Goal: Check status: Check status

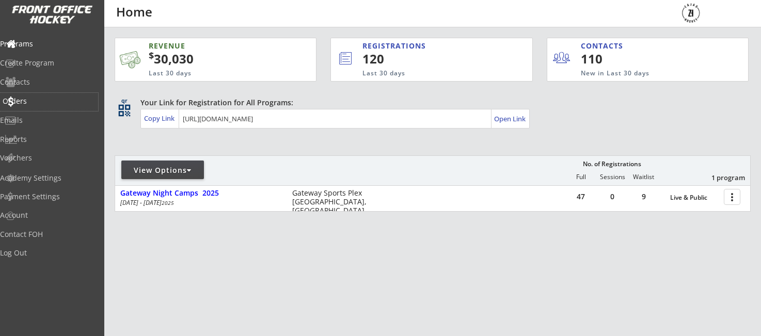
click at [38, 101] on div "Orders" at bounding box center [49, 101] width 93 height 7
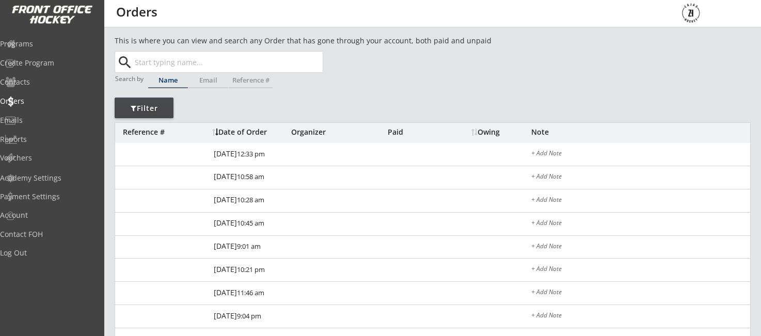
drag, startPoint x: 222, startPoint y: 71, endPoint x: 215, endPoint y: 68, distance: 7.9
click at [222, 71] on input "text" at bounding box center [228, 62] width 190 height 21
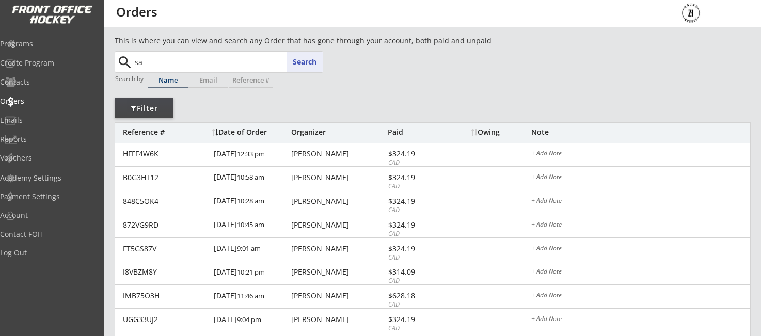
type input "saw"
type input "[PERSON_NAME]"
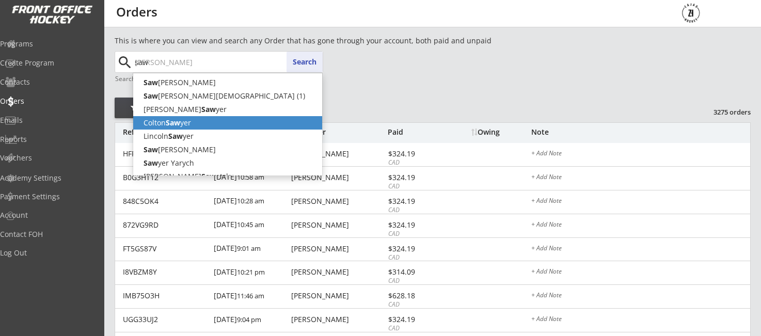
scroll to position [0, 1]
click at [191, 122] on p "Colton Saw yer" at bounding box center [227, 122] width 189 height 13
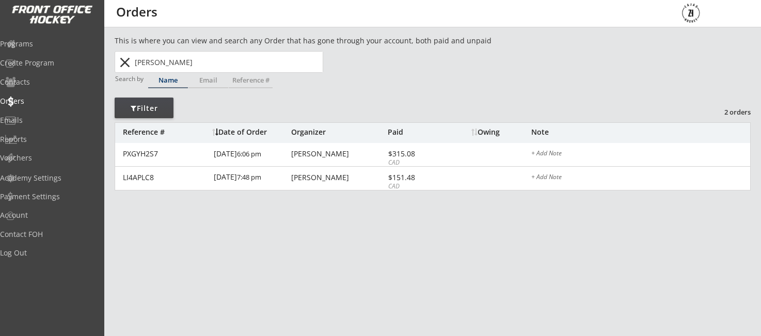
scroll to position [1, 0]
type input "[PERSON_NAME]"
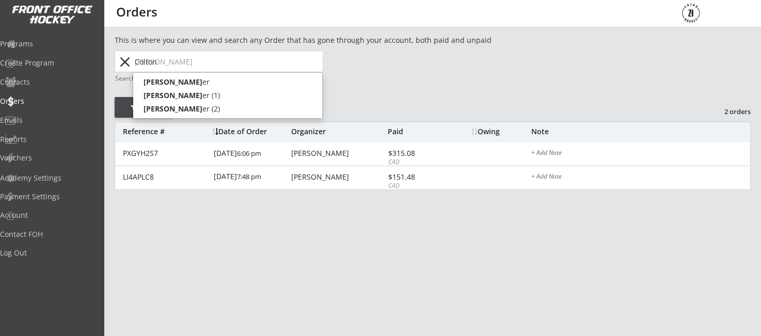
type input "Colto"
type input "[PERSON_NAME]"
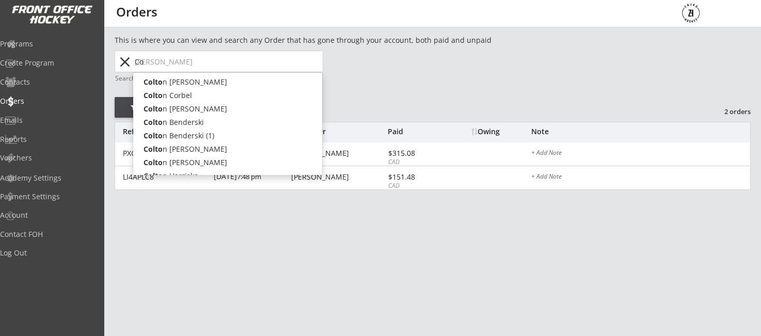
type input "C"
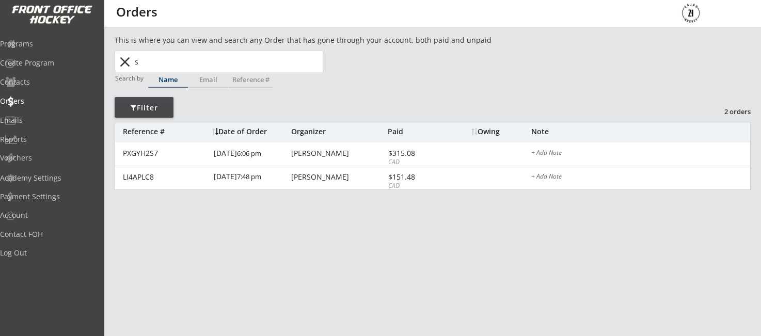
type input "sa"
type input "[PERSON_NAME]"
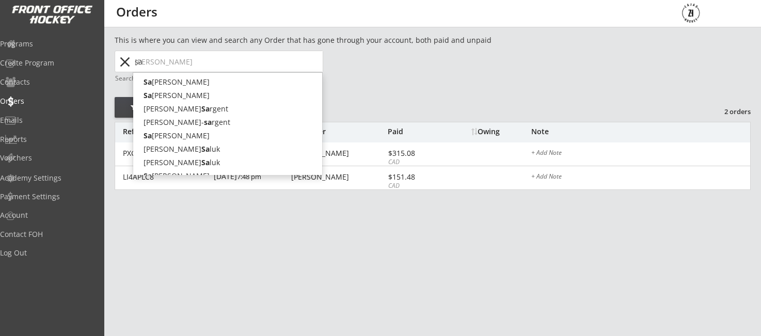
type input "saw"
type input "[PERSON_NAME]"
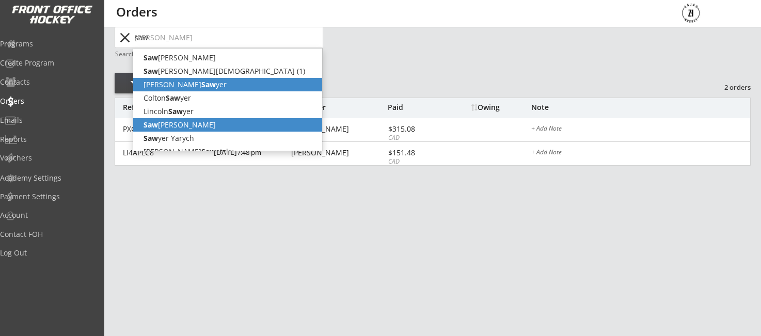
scroll to position [25, 0]
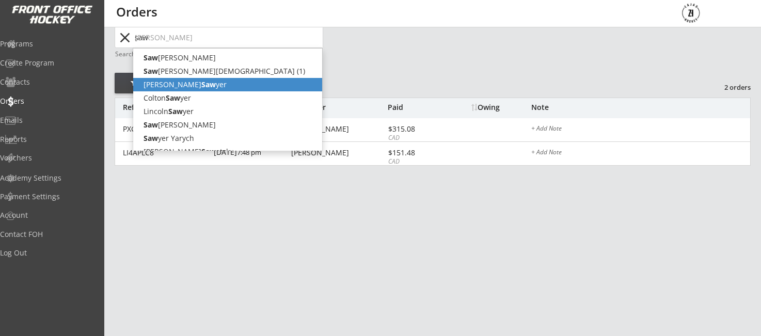
click at [171, 81] on p "[PERSON_NAME] yer" at bounding box center [227, 84] width 189 height 13
type input "[PERSON_NAME]"
